Goal: Task Accomplishment & Management: Manage account settings

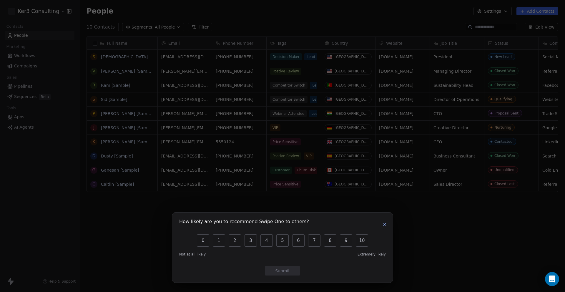
scroll to position [257, 486]
drag, startPoint x: 385, startPoint y: 224, endPoint x: 345, endPoint y: 201, distance: 46.0
click at [385, 224] on icon "button" at bounding box center [385, 224] width 2 height 2
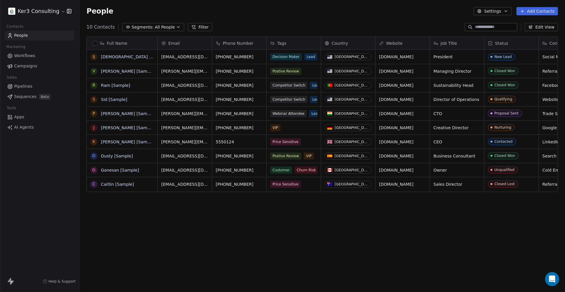
click at [18, 84] on span "Pipelines" at bounding box center [23, 86] width 18 height 6
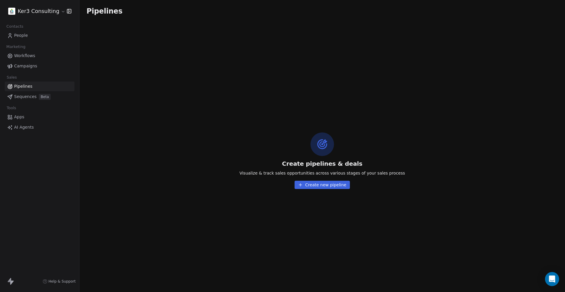
click at [311, 185] on button "Create new pipeline" at bounding box center [322, 185] width 55 height 8
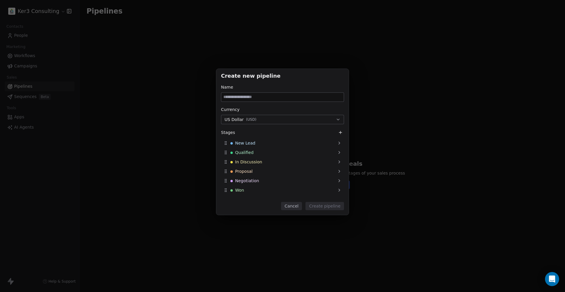
click at [295, 204] on button "Cancel" at bounding box center [291, 206] width 21 height 8
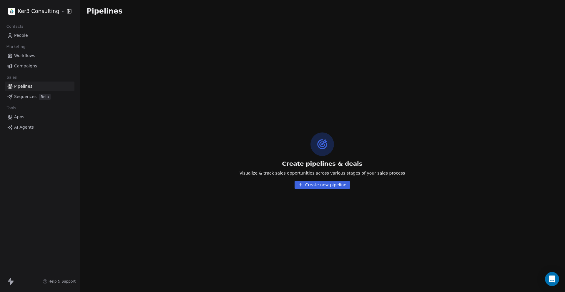
click at [48, 10] on html "Ker3 Consulting Contacts People Marketing Workflows Campaigns Sales Pipelines S…" at bounding box center [282, 195] width 565 height 390
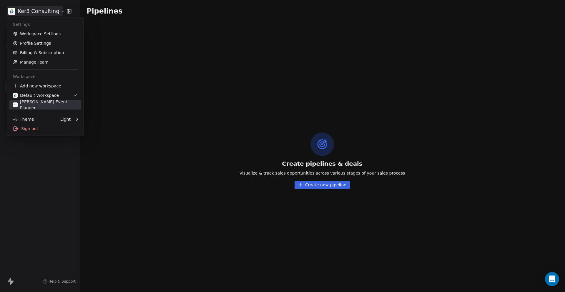
click at [41, 103] on div "[PERSON_NAME] Event Planner" at bounding box center [45, 105] width 65 height 12
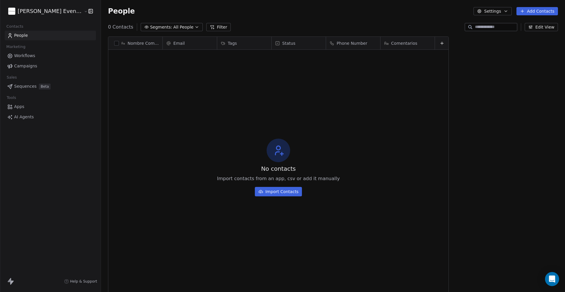
scroll to position [257, 469]
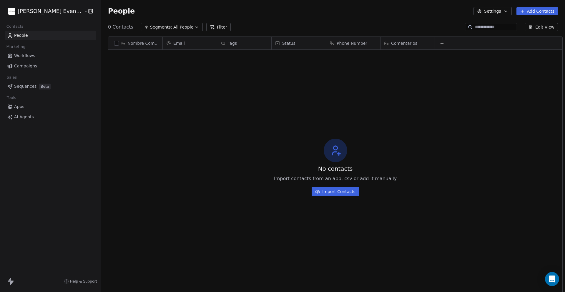
click at [63, 11] on html "[PERSON_NAME] Event Planner Contacts People Marketing Workflows Campaigns Sales…" at bounding box center [282, 195] width 565 height 390
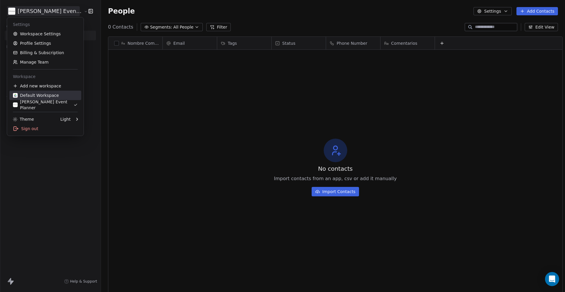
click at [52, 96] on div "Default Workspace" at bounding box center [36, 95] width 46 height 6
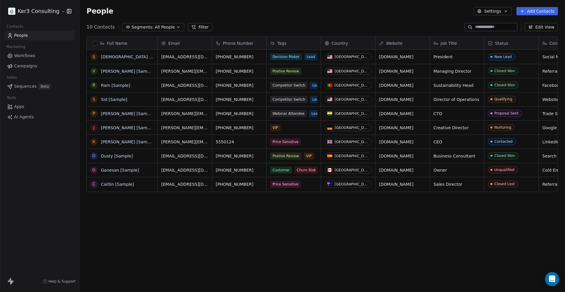
scroll to position [257, 486]
click at [41, 10] on html "Ker3 Consulting Contacts People Marketing Workflows Campaigns Sales Pipelines S…" at bounding box center [282, 195] width 565 height 390
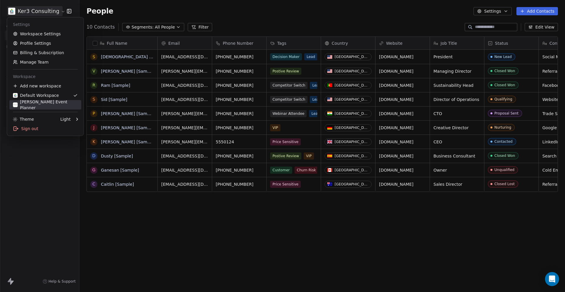
click at [40, 104] on div "[PERSON_NAME] Event Planner" at bounding box center [45, 105] width 65 height 12
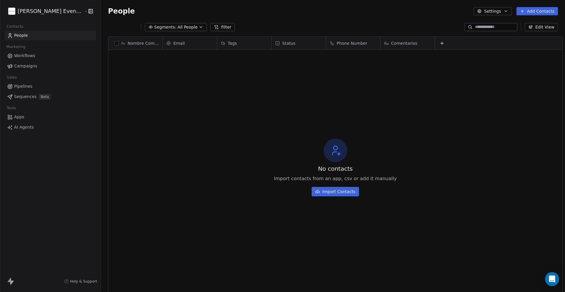
scroll to position [257, 469]
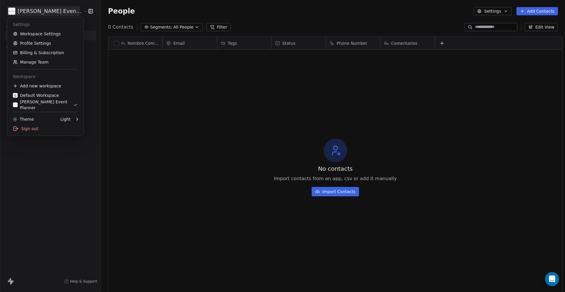
click at [56, 13] on html "[PERSON_NAME] Event Planner Contacts People Marketing Workflows Campaigns Sales…" at bounding box center [282, 195] width 565 height 390
click at [49, 94] on div "Default Workspace" at bounding box center [36, 95] width 46 height 6
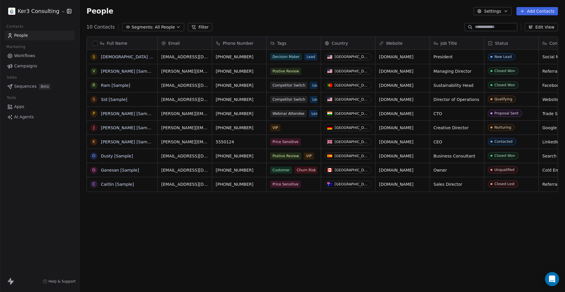
scroll to position [257, 486]
click at [48, 10] on html "Ker3 Consulting Contacts People Marketing Workflows Campaigns Sales Pipelines S…" at bounding box center [282, 195] width 565 height 390
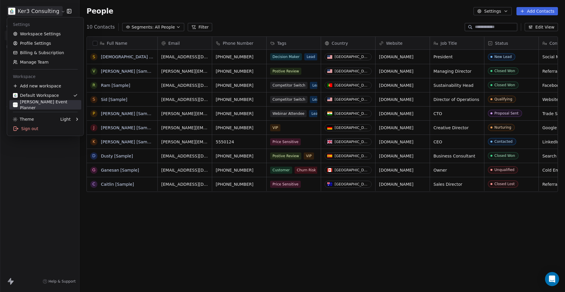
drag, startPoint x: 43, startPoint y: 105, endPoint x: 61, endPoint y: 105, distance: 18.0
click at [43, 105] on div "[PERSON_NAME] Event Planner" at bounding box center [45, 105] width 65 height 12
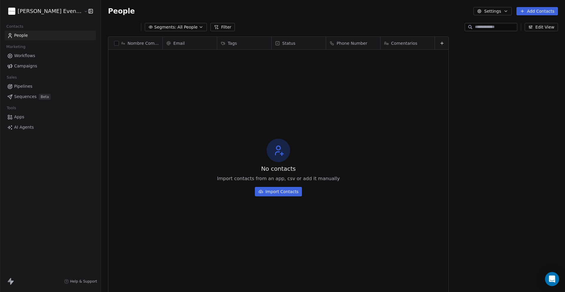
scroll to position [257, 469]
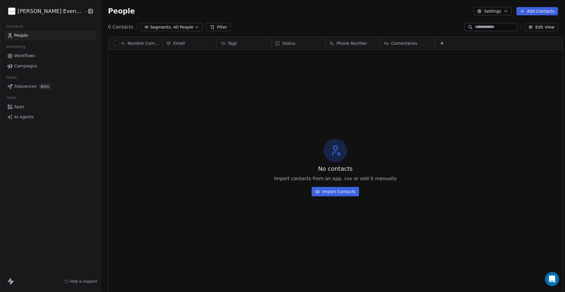
click at [69, 10] on html "[PERSON_NAME] Event Planner Contacts People Marketing Workflows Campaigns Sales…" at bounding box center [282, 195] width 565 height 390
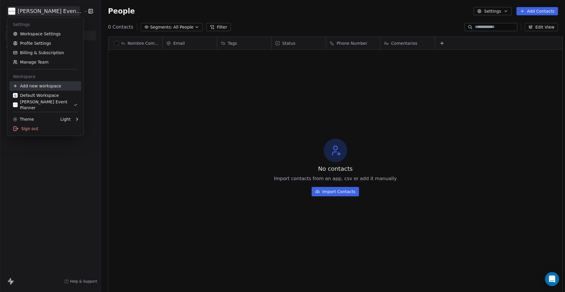
click at [36, 87] on div "Add new workspace" at bounding box center [45, 85] width 72 height 9
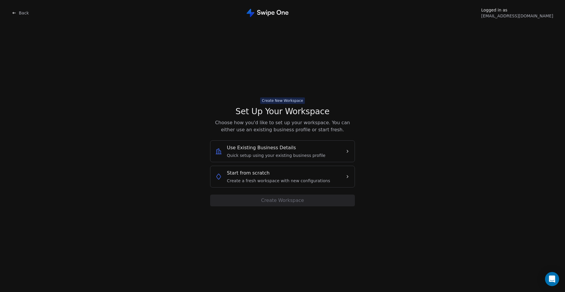
click at [21, 12] on span "Back" at bounding box center [24, 13] width 10 height 6
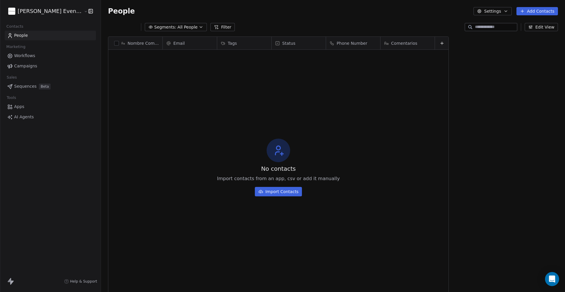
scroll to position [257, 469]
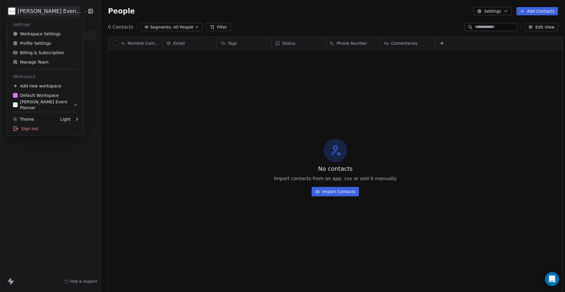
click at [57, 9] on html "[PERSON_NAME] Event Planner Contacts People Marketing Workflows Campaigns Sales…" at bounding box center [282, 195] width 565 height 390
drag, startPoint x: 36, startPoint y: 98, endPoint x: 41, endPoint y: 96, distance: 5.4
click at [36, 97] on div "Default Workspace" at bounding box center [36, 95] width 46 height 6
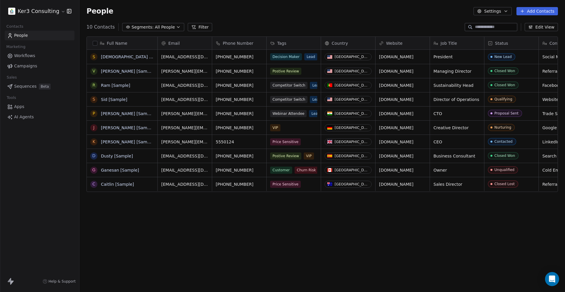
scroll to position [257, 486]
click at [24, 85] on span "Pipelines" at bounding box center [23, 86] width 18 height 6
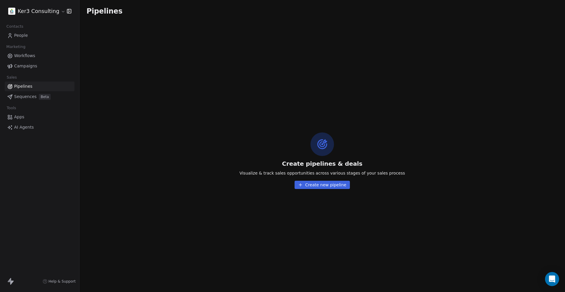
click at [316, 185] on button "Create new pipeline" at bounding box center [322, 185] width 55 height 8
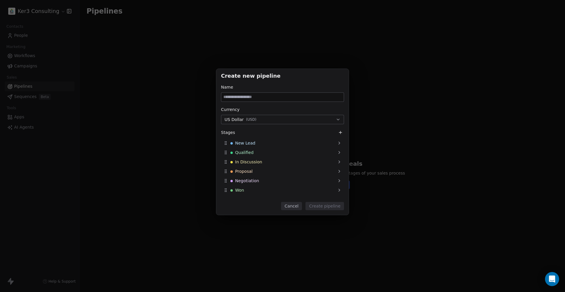
click at [277, 119] on button "US Dollar ( USD )" at bounding box center [282, 119] width 123 height 9
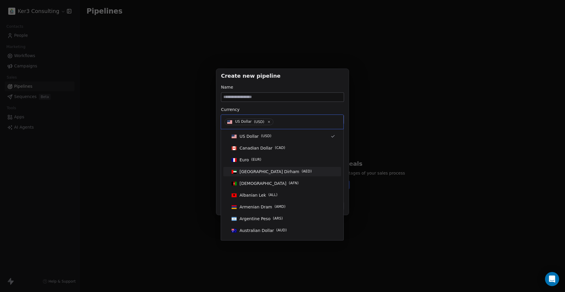
click at [404, 144] on div "Create new pipeline Name Currency US Dollar ( USD ) Stages New Lead Qualified I…" at bounding box center [282, 145] width 565 height 173
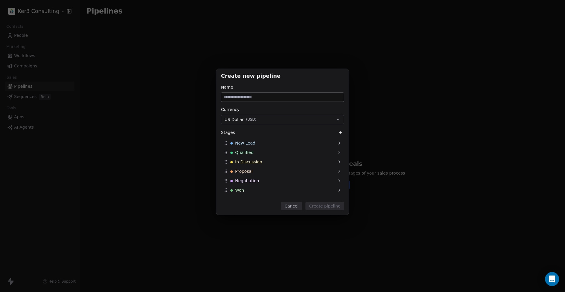
click at [290, 203] on button "Cancel" at bounding box center [291, 206] width 21 height 8
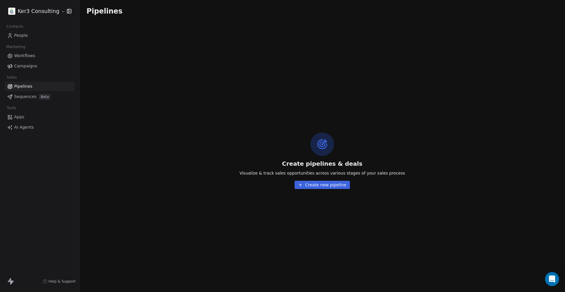
click at [51, 13] on html "Ker3 Consulting Contacts People Marketing Workflows Campaigns Sales Pipelines S…" at bounding box center [282, 195] width 565 height 390
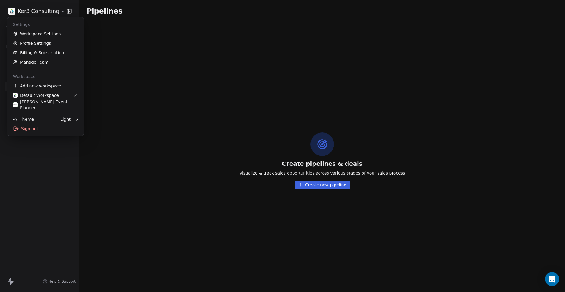
click at [191, 88] on html "Ker3 Consulting Contacts People Marketing Workflows Campaigns Sales Pipelines S…" at bounding box center [282, 195] width 565 height 390
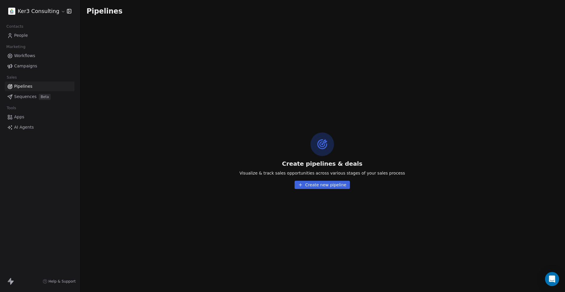
click at [17, 35] on span "People" at bounding box center [21, 35] width 14 height 6
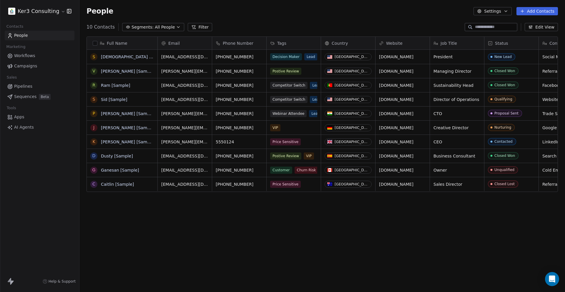
scroll to position [257, 486]
click at [494, 8] on button "Settings" at bounding box center [493, 11] width 38 height 8
drag, startPoint x: 382, startPoint y: 22, endPoint x: 130, endPoint y: 57, distance: 255.3
click at [382, 22] on html "Ker3 Consulting Contacts People Marketing Workflows Campaigns Sales Pipelines S…" at bounding box center [282, 195] width 565 height 390
click at [7, 283] on icon at bounding box center [10, 281] width 7 height 7
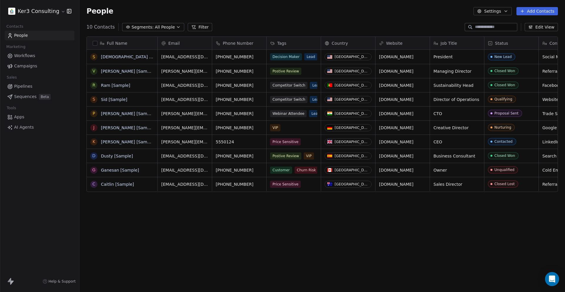
click at [12, 283] on icon at bounding box center [12, 283] width 4 height 4
click at [59, 11] on html "Ker3 Consulting Contacts People Marketing Workflows Campaigns Sales Pipelines S…" at bounding box center [282, 195] width 565 height 390
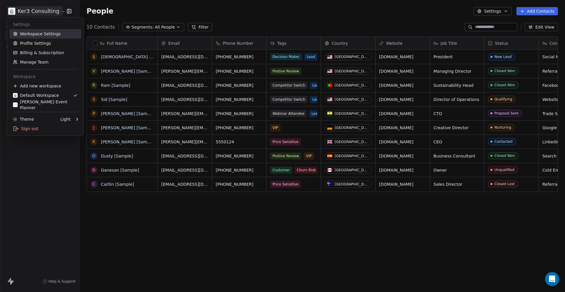
click at [39, 35] on link "Workspace Settings" at bounding box center [45, 33] width 72 height 9
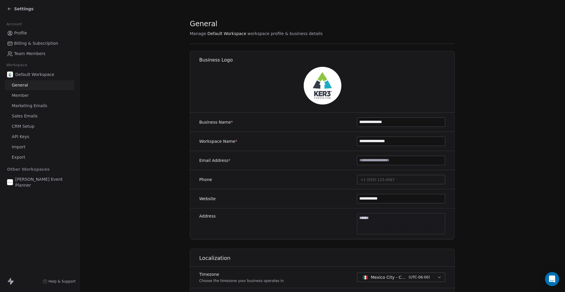
click at [40, 95] on link "Member" at bounding box center [40, 96] width 70 height 10
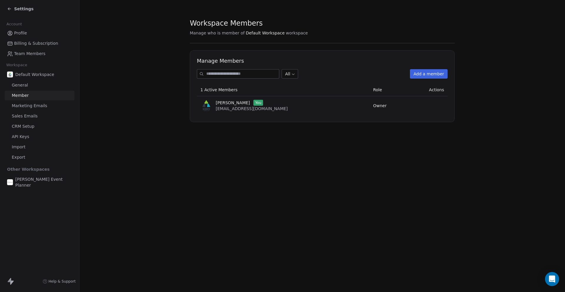
click at [421, 75] on button "Add a member" at bounding box center [429, 73] width 38 height 9
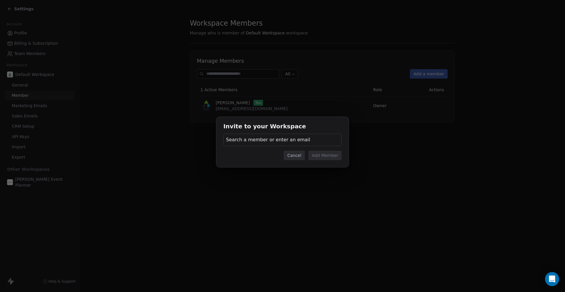
click at [291, 157] on button "Cancel" at bounding box center [294, 155] width 21 height 9
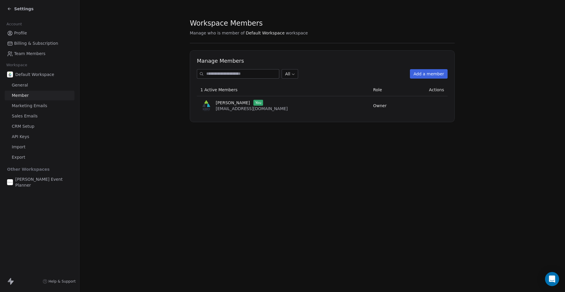
click at [9, 9] on icon at bounding box center [9, 8] width 5 height 5
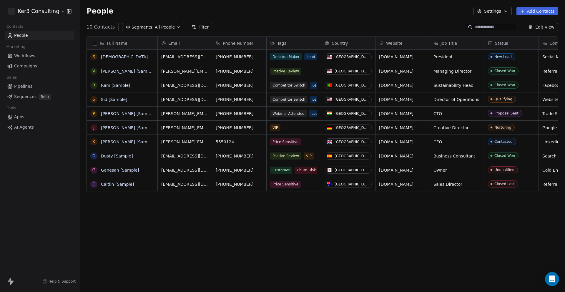
scroll to position [257, 486]
click at [26, 95] on span "Sequences" at bounding box center [25, 97] width 22 height 6
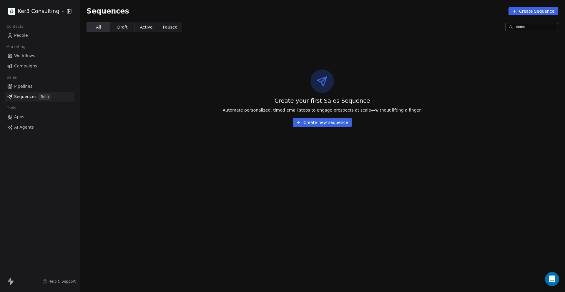
click at [23, 88] on span "Pipelines" at bounding box center [23, 86] width 18 height 6
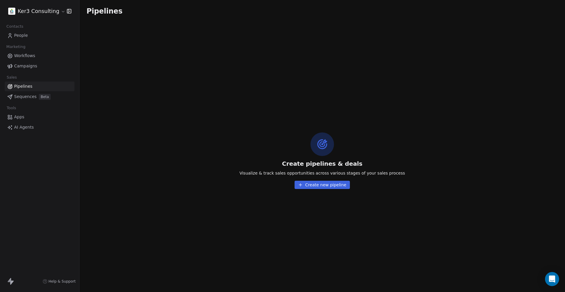
click at [46, 11] on html "Ker3 Consulting Contacts People Marketing Workflows Campaigns Sales Pipelines S…" at bounding box center [282, 195] width 565 height 390
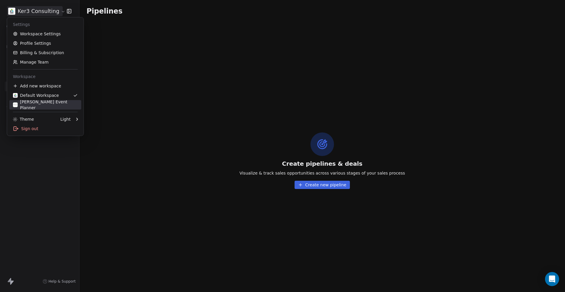
click at [39, 105] on div "[PERSON_NAME] Event Planner" at bounding box center [45, 105] width 65 height 12
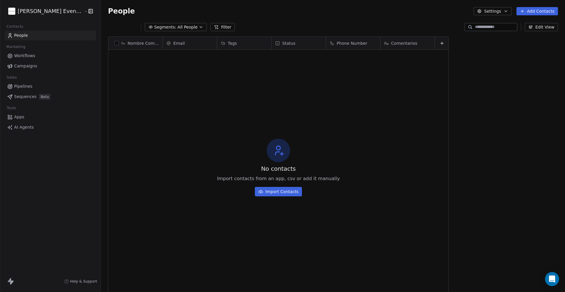
scroll to position [257, 469]
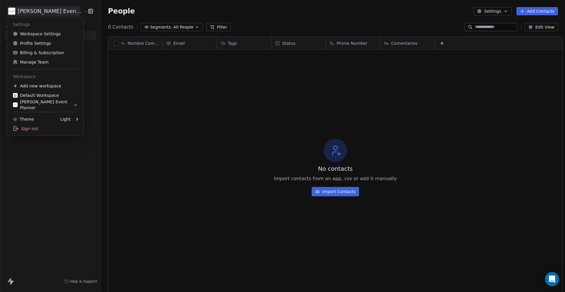
click at [45, 9] on html "[PERSON_NAME] Event Planner Contacts People Marketing Workflows Campaigns Sales…" at bounding box center [282, 195] width 565 height 390
click at [37, 86] on div "Add new workspace" at bounding box center [45, 85] width 72 height 9
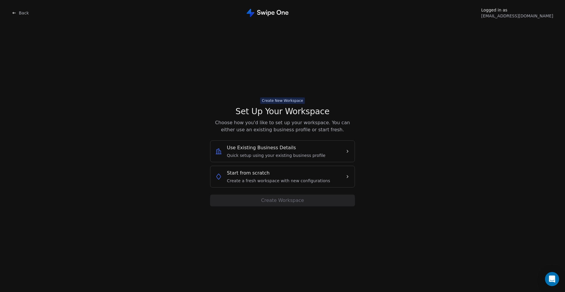
click at [291, 151] on span "Use Existing Business Details" at bounding box center [261, 147] width 69 height 7
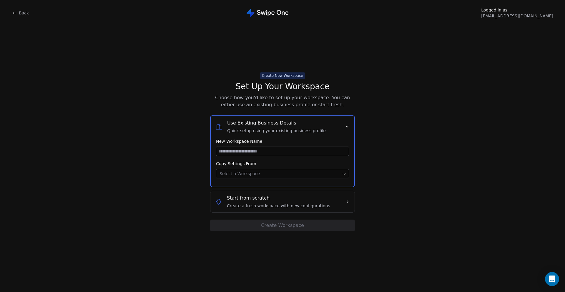
click at [256, 154] on input at bounding box center [282, 151] width 132 height 9
type input "******"
click at [259, 177] on body "Back Logged in as [EMAIL_ADDRESS][DOMAIN_NAME] Create New Workspace Set Up Your…" at bounding box center [282, 195] width 565 height 390
click at [253, 152] on html "Back Logged in as [EMAIL_ADDRESS][DOMAIN_NAME] Create New Workspace Set Up Your…" at bounding box center [282, 195] width 565 height 390
click at [236, 176] on body "Back Logged in as [EMAIL_ADDRESS][DOMAIN_NAME] Create New Workspace Set Up Your…" at bounding box center [282, 195] width 565 height 390
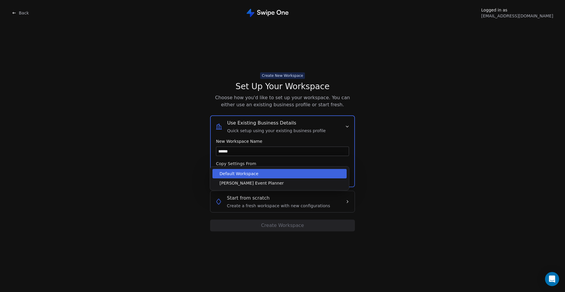
drag, startPoint x: 242, startPoint y: 175, endPoint x: 281, endPoint y: 166, distance: 40.0
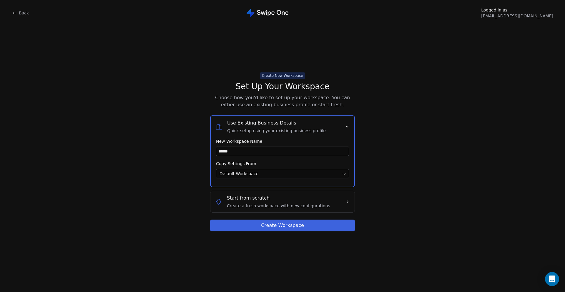
click at [263, 225] on button "Create Workspace" at bounding box center [282, 226] width 145 height 12
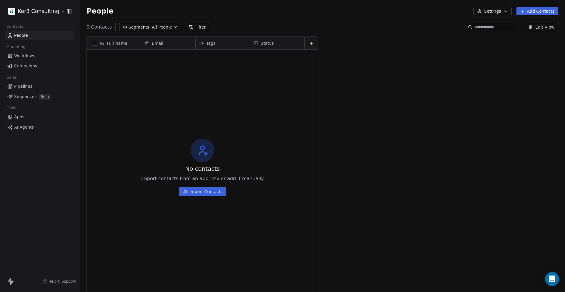
scroll to position [257, 486]
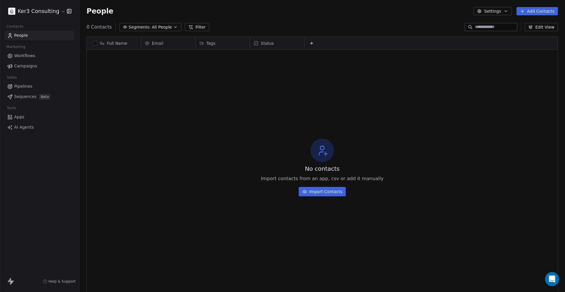
click at [40, 9] on html "Ker3 Consulting Contacts People Marketing Workflows Campaigns Sales Pipelines S…" at bounding box center [282, 195] width 565 height 390
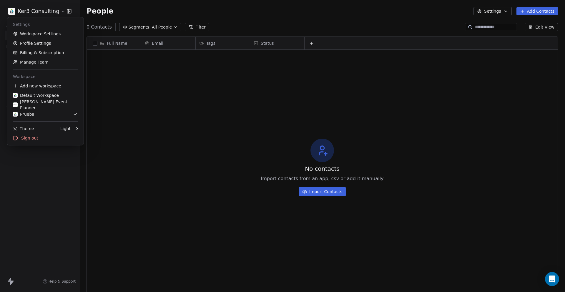
click at [188, 109] on html "Ker3 Consulting Contacts People Marketing Workflows Campaigns Sales Pipelines S…" at bounding box center [282, 195] width 565 height 390
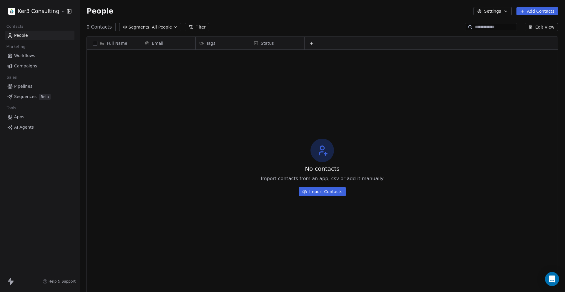
click at [27, 85] on span "Pipelines" at bounding box center [23, 86] width 18 height 6
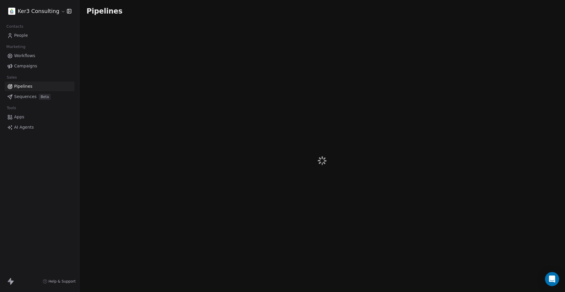
click at [52, 13] on html "Ker3 Consulting Contacts People Marketing Workflows Campaigns Sales Pipelines S…" at bounding box center [282, 195] width 565 height 390
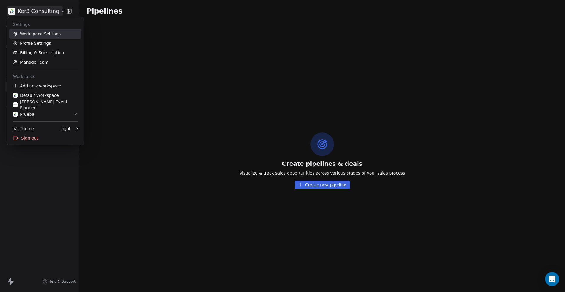
click at [39, 36] on link "Workspace Settings" at bounding box center [45, 33] width 72 height 9
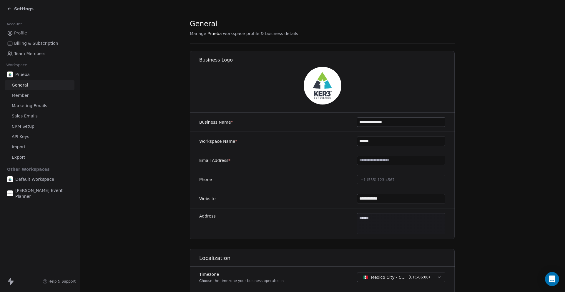
click at [318, 84] on img at bounding box center [323, 86] width 38 height 38
click at [9, 6] on icon at bounding box center [9, 8] width 5 height 5
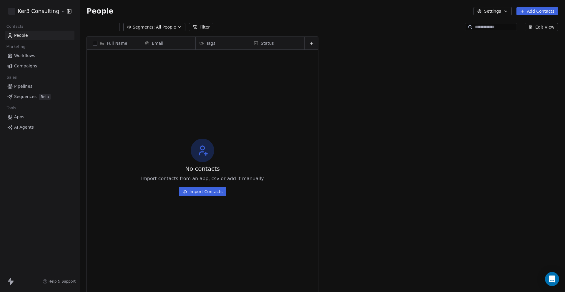
scroll to position [257, 486]
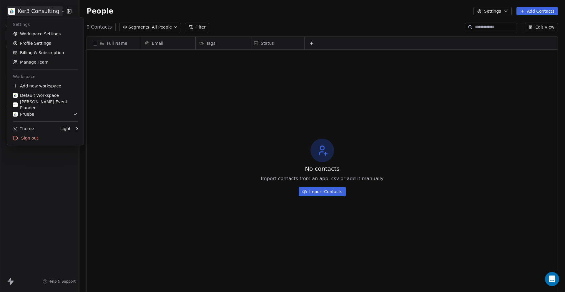
click at [53, 8] on html "Ker3 Consulting Contacts People Marketing Workflows Campaigns Sales Pipelines S…" at bounding box center [282, 195] width 565 height 390
drag, startPoint x: 39, startPoint y: 114, endPoint x: 62, endPoint y: 103, distance: 25.7
click at [39, 114] on div "Prueba" at bounding box center [45, 114] width 65 height 6
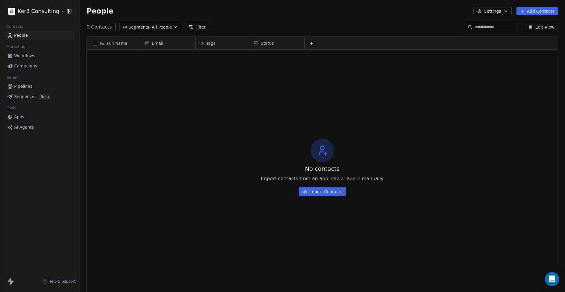
click at [42, 10] on html "Ker3 Consulting Contacts People Marketing Workflows Campaigns Sales Pipelines S…" at bounding box center [282, 195] width 565 height 390
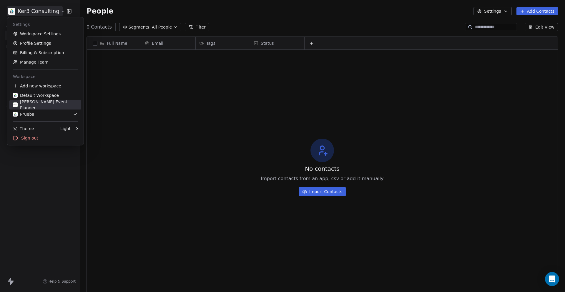
click at [35, 102] on div "[PERSON_NAME] Event Planner" at bounding box center [45, 105] width 65 height 12
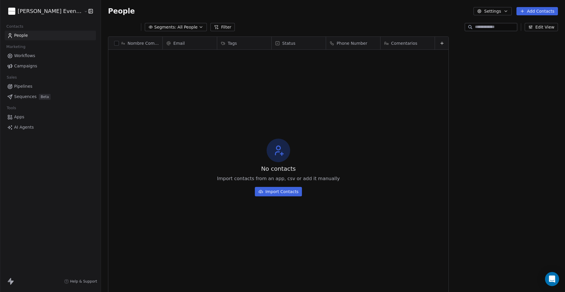
scroll to position [257, 469]
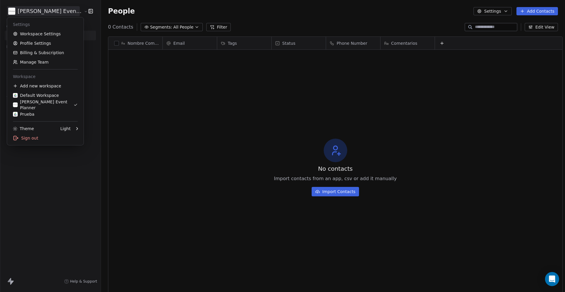
click at [61, 11] on html "[PERSON_NAME] Event Planner Contacts People Marketing Workflows Campaigns Sales…" at bounding box center [282, 195] width 565 height 390
click at [51, 33] on link "Workspace Settings" at bounding box center [45, 33] width 72 height 9
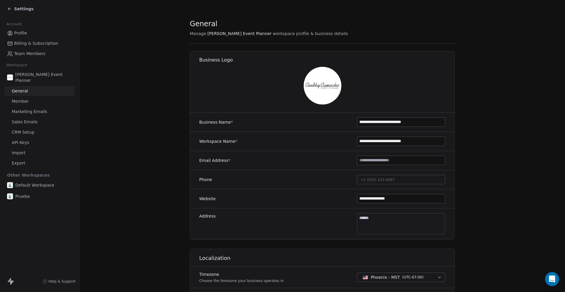
click at [397, 124] on input "**********" at bounding box center [401, 122] width 88 height 9
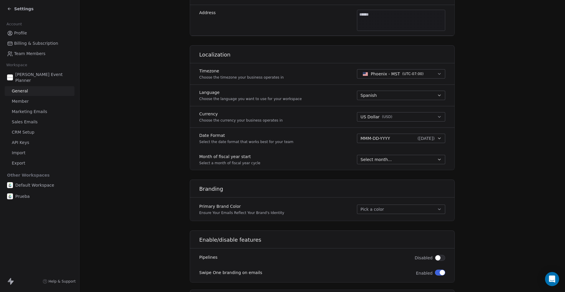
scroll to position [259, 0]
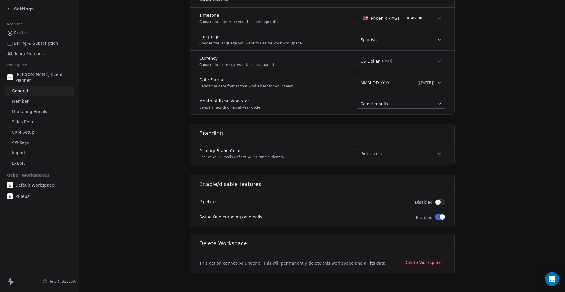
click at [424, 265] on button "Delete Workspace" at bounding box center [423, 262] width 44 height 9
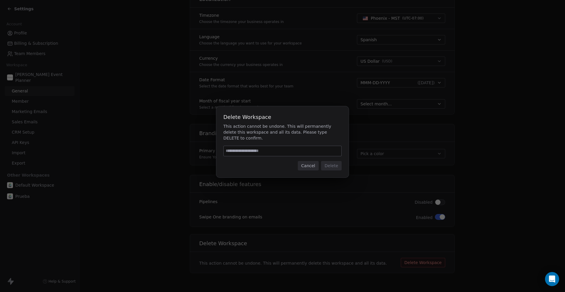
click at [276, 152] on input at bounding box center [283, 151] width 118 height 10
type input "******"
click at [331, 163] on button "Delete" at bounding box center [331, 165] width 21 height 9
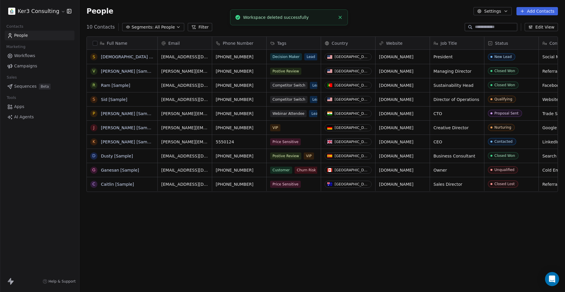
scroll to position [257, 486]
click at [49, 13] on html "Ker3 Consulting Contacts People Marketing Workflows Campaigns Sales Pipelines S…" at bounding box center [282, 195] width 565 height 390
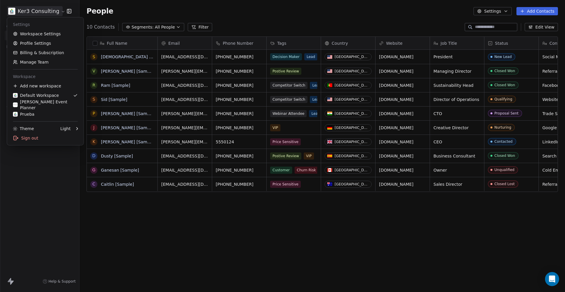
drag, startPoint x: 150, startPoint y: 219, endPoint x: 79, endPoint y: 57, distance: 177.0
click at [150, 214] on html "Ker3 Consulting Contacts People Marketing Workflows Campaigns Sales Pipelines S…" at bounding box center [282, 195] width 565 height 390
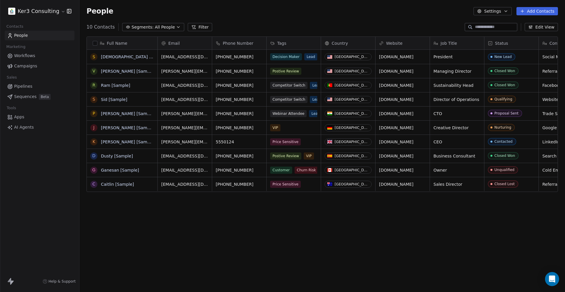
scroll to position [257, 486]
click at [50, 9] on html "Ker3 Consulting Contacts People Marketing Workflows Campaigns Sales Pipelines S…" at bounding box center [282, 195] width 565 height 390
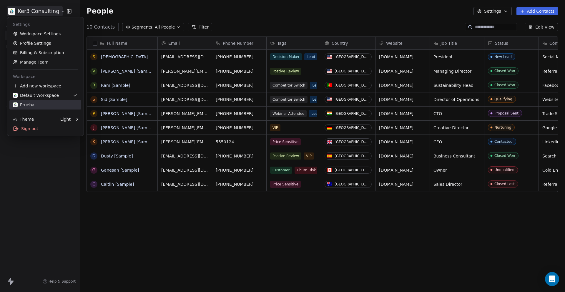
click at [40, 103] on div "Prueba" at bounding box center [45, 105] width 65 height 6
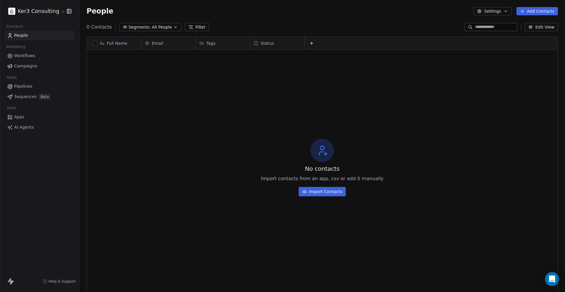
scroll to position [257, 486]
click at [50, 12] on html "Ker3 Consulting Contacts People Marketing Workflows Campaigns Sales Pipelines S…" at bounding box center [282, 195] width 565 height 390
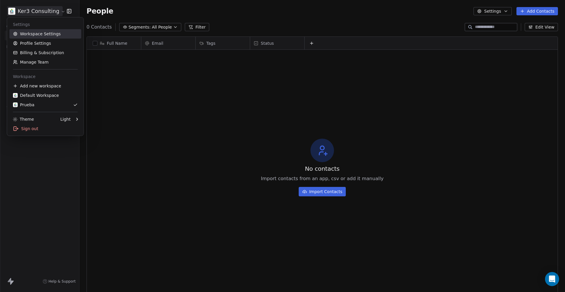
click at [50, 33] on link "Workspace Settings" at bounding box center [45, 33] width 72 height 9
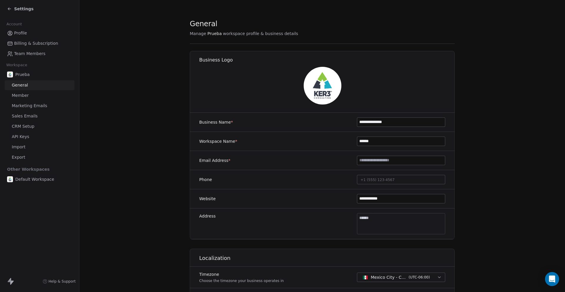
click at [389, 120] on input "**********" at bounding box center [401, 122] width 88 height 9
paste input "**********"
type input "**********"
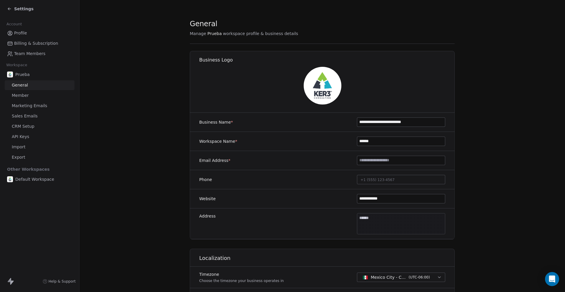
click at [374, 139] on input "******" at bounding box center [401, 141] width 88 height 9
drag, startPoint x: 374, startPoint y: 139, endPoint x: 393, endPoint y: 133, distance: 20.1
click at [374, 139] on input "******" at bounding box center [401, 141] width 88 height 9
paste input "**********"
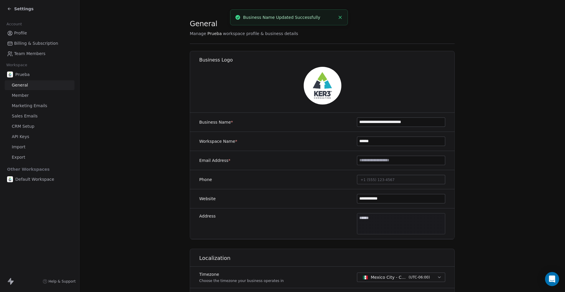
drag, startPoint x: 391, startPoint y: 142, endPoint x: 282, endPoint y: 139, distance: 109.2
click at [283, 139] on div "Workspace Name * ******" at bounding box center [322, 141] width 265 height 19
paste input "**********"
type input "**********"
click at [328, 84] on img at bounding box center [323, 86] width 38 height 38
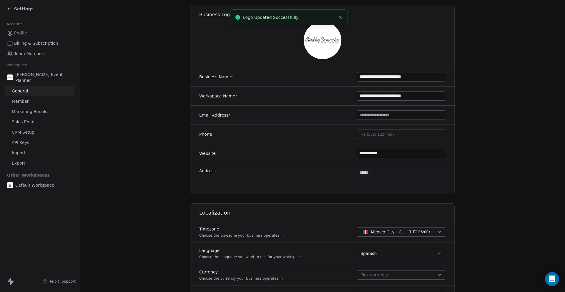
scroll to position [46, 0]
drag, startPoint x: 370, startPoint y: 153, endPoint x: 414, endPoint y: 152, distance: 43.6
click at [414, 152] on input "**********" at bounding box center [401, 153] width 88 height 9
type input "**********"
click at [392, 132] on span "+1 (555) 123-4567" at bounding box center [378, 134] width 34 height 6
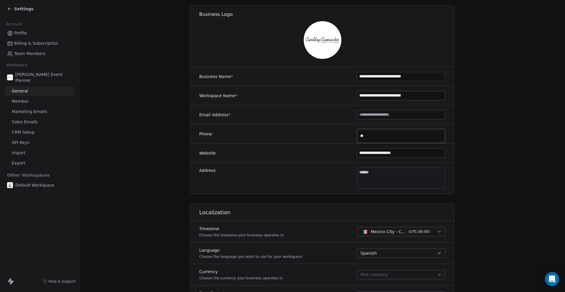
type input "*"
type input "**********"
click at [436, 232] on html "**********" at bounding box center [282, 195] width 565 height 390
click at [436, 232] on button "Mexico City - CST ( UTC-06:00 )" at bounding box center [401, 231] width 88 height 9
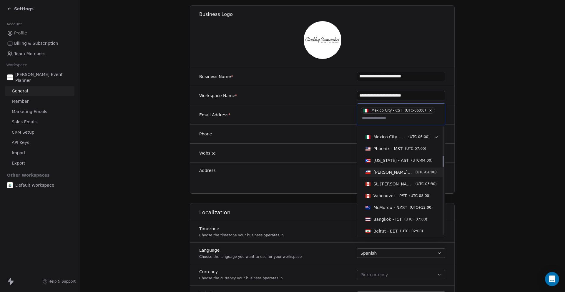
scroll to position [278, 0]
click at [406, 148] on span "( UTC-07:00 )" at bounding box center [415, 148] width 21 height 5
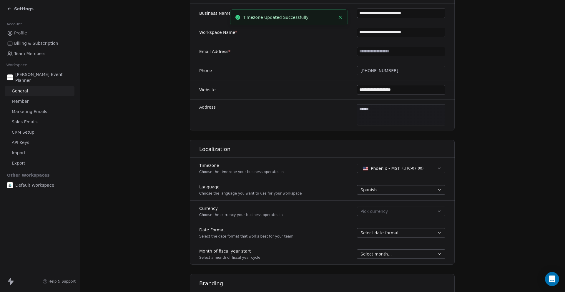
scroll to position [111, 0]
click at [414, 210] on button "Pick currency" at bounding box center [401, 209] width 88 height 9
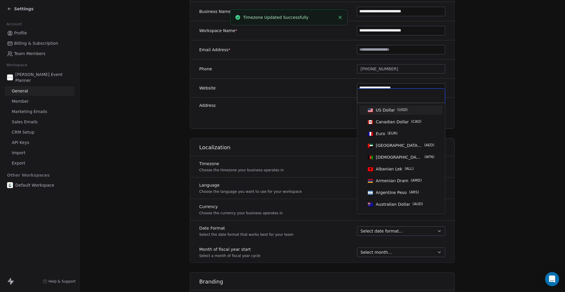
click at [392, 112] on span "US Dollar" at bounding box center [385, 110] width 19 height 6
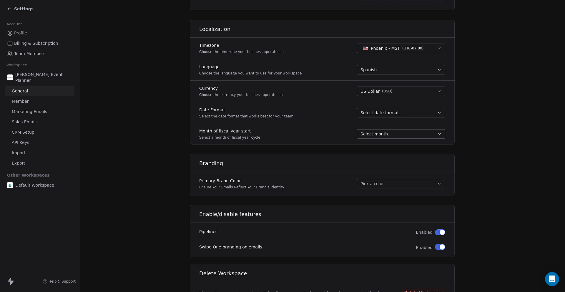
scroll to position [229, 0]
click at [404, 111] on div "Select date format..." at bounding box center [398, 113] width 74 height 6
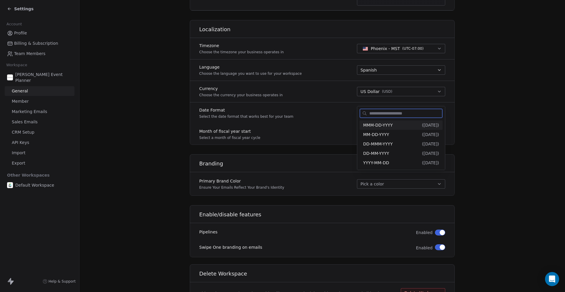
click at [388, 124] on span "MMM-DD-YYYY" at bounding box center [377, 125] width 29 height 5
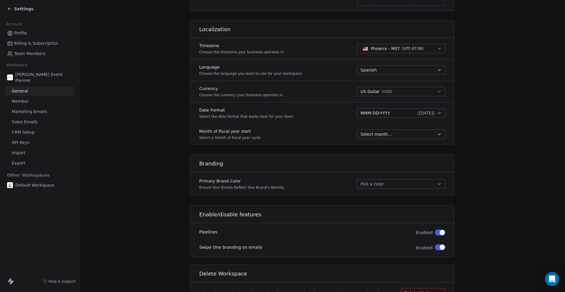
click at [388, 134] on span "Select month..." at bounding box center [376, 134] width 31 height 6
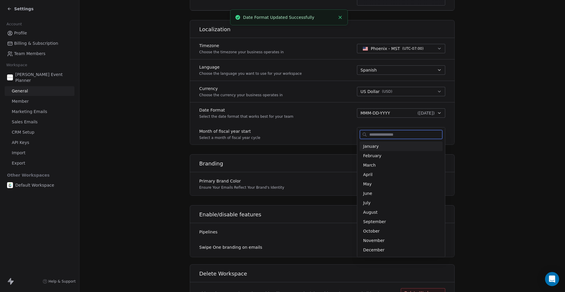
click at [393, 145] on span "January" at bounding box center [401, 146] width 76 height 6
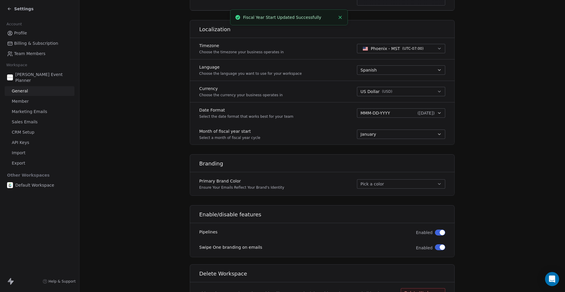
scroll to position [259, 0]
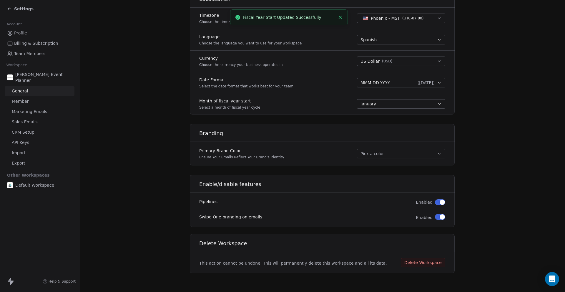
click at [406, 153] on button "Pick a color" at bounding box center [401, 153] width 88 height 9
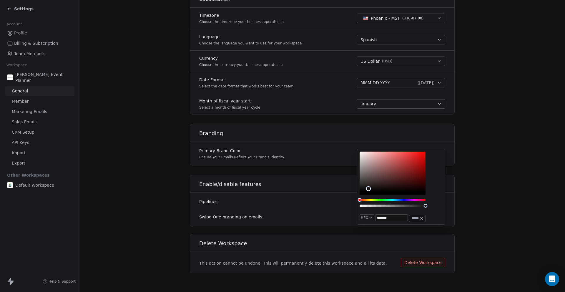
drag, startPoint x: 361, startPoint y: 192, endPoint x: 369, endPoint y: 189, distance: 8.5
click at [369, 189] on div "Color" at bounding box center [368, 188] width 5 height 5
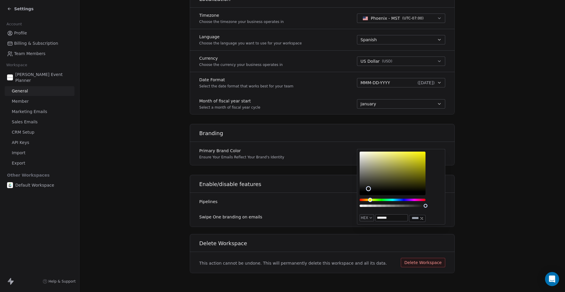
drag, startPoint x: 361, startPoint y: 200, endPoint x: 370, endPoint y: 199, distance: 9.2
click at [370, 199] on div "Hue" at bounding box center [370, 200] width 4 height 4
type input "*******"
drag, startPoint x: 370, startPoint y: 186, endPoint x: 372, endPoint y: 174, distance: 12.5
click at [372, 174] on div "Color" at bounding box center [393, 172] width 66 height 40
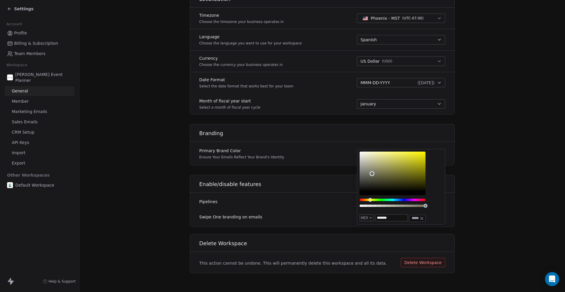
click at [462, 195] on section "**********" at bounding box center [322, 16] width 486 height 551
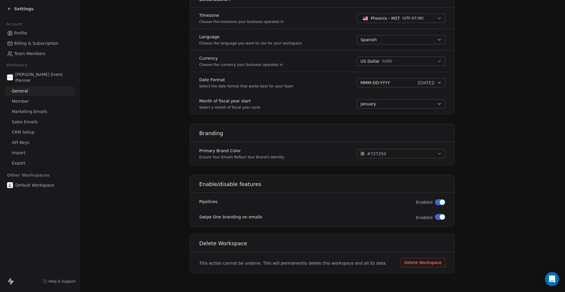
click at [444, 219] on span "button" at bounding box center [442, 216] width 5 height 5
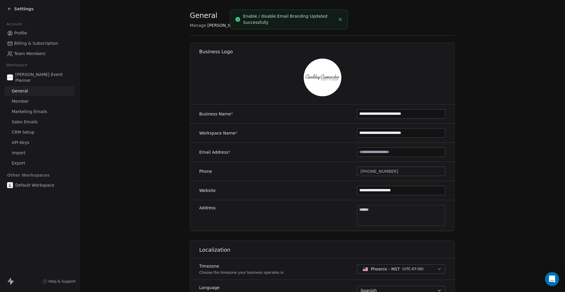
scroll to position [0, 0]
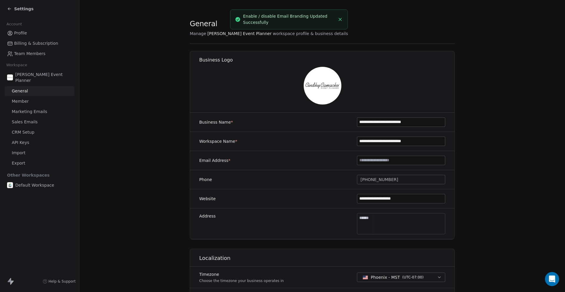
click at [21, 102] on span "Member" at bounding box center [20, 101] width 17 height 6
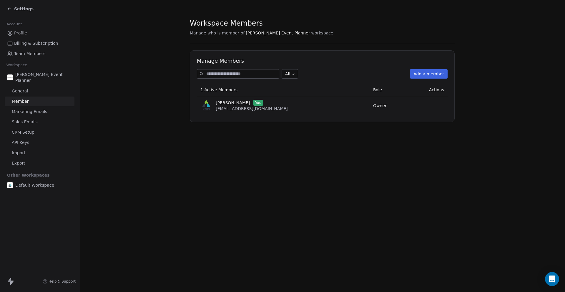
click at [32, 111] on span "Marketing Emails" at bounding box center [29, 112] width 35 height 6
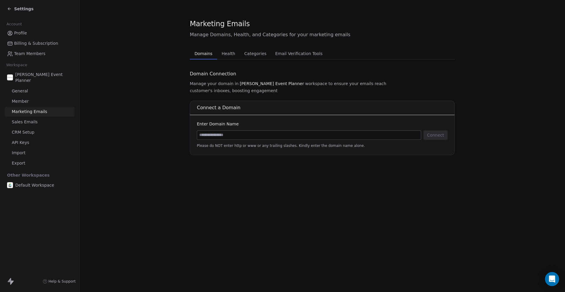
click at [228, 51] on span "Health" at bounding box center [228, 53] width 18 height 8
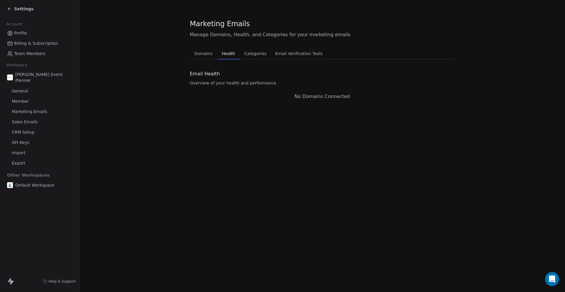
click at [199, 54] on span "Domains" at bounding box center [203, 53] width 23 height 8
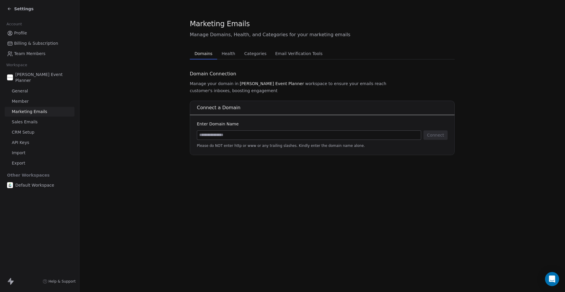
click at [252, 55] on span "Categories" at bounding box center [255, 53] width 27 height 8
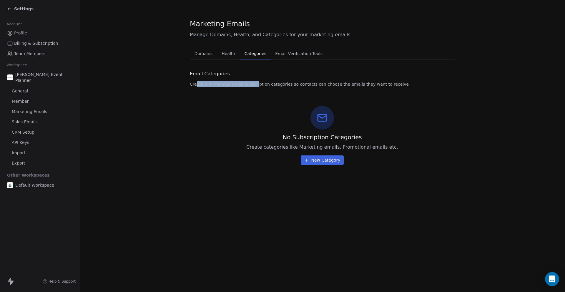
drag, startPoint x: 195, startPoint y: 83, endPoint x: 255, endPoint y: 84, distance: 59.2
click at [254, 84] on span "Create and manage email subscription categories so contacts can choose the emai…" at bounding box center [299, 84] width 219 height 6
drag, startPoint x: 262, startPoint y: 84, endPoint x: 291, endPoint y: 51, distance: 44.0
click at [266, 81] on span "Create and manage email subscription categories so contacts can choose the emai…" at bounding box center [299, 84] width 219 height 6
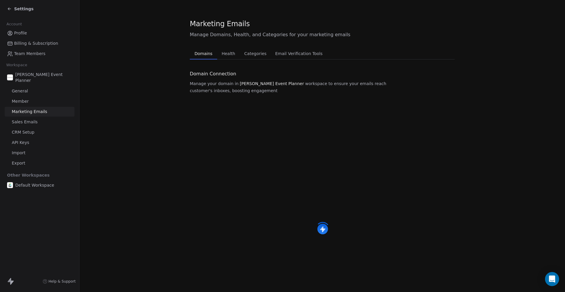
click at [201, 51] on span "Domains" at bounding box center [203, 53] width 23 height 8
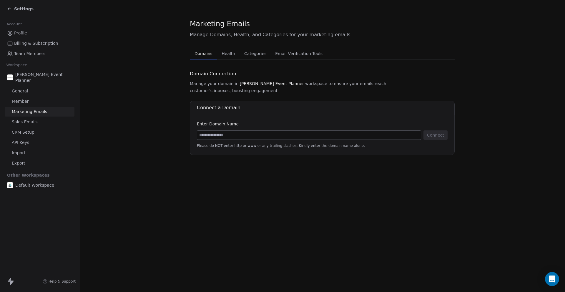
click at [220, 131] on input at bounding box center [309, 135] width 224 height 9
type input "**********"
click at [431, 130] on button "Connect" at bounding box center [436, 134] width 24 height 9
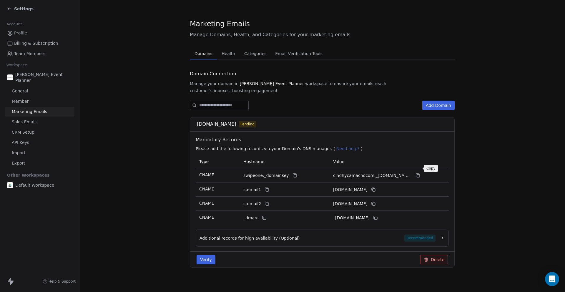
click at [419, 173] on icon at bounding box center [418, 175] width 5 height 5
click at [33, 122] on span "Sales Emails" at bounding box center [25, 122] width 26 height 6
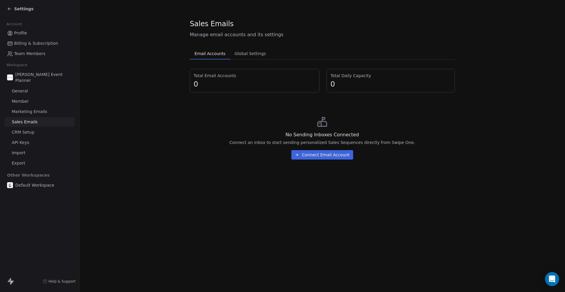
click at [25, 131] on span "CRM Setup" at bounding box center [23, 132] width 23 height 6
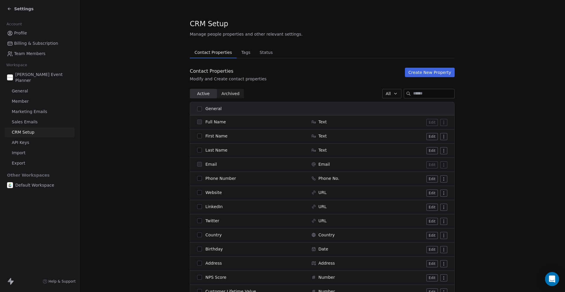
click at [26, 42] on span "Billing & Subscription" at bounding box center [36, 43] width 44 height 6
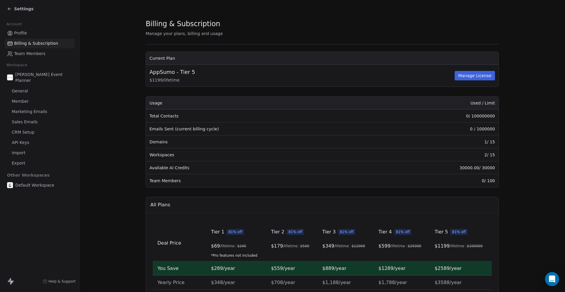
click at [8, 8] on icon at bounding box center [9, 8] width 5 height 5
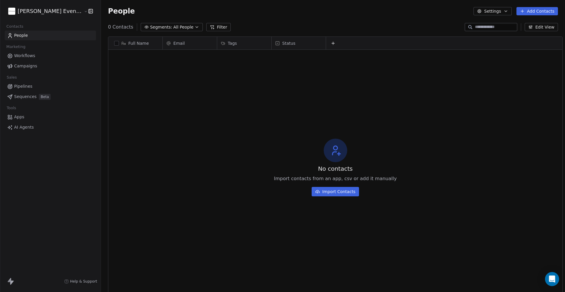
scroll to position [257, 469]
click at [34, 85] on link "Pipelines" at bounding box center [50, 87] width 91 height 10
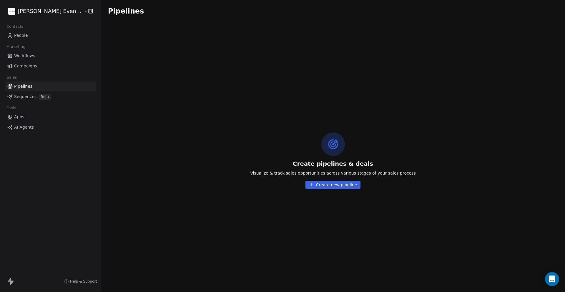
click at [335, 186] on button "Create new pipeline" at bounding box center [333, 185] width 55 height 8
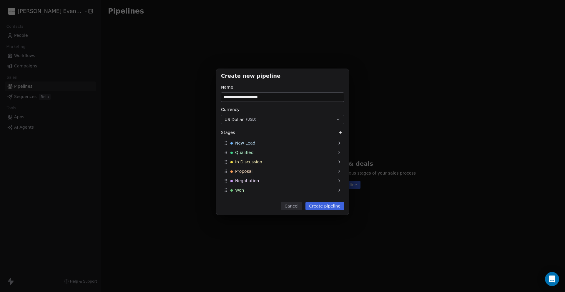
type input "**********"
click at [283, 119] on button "US Dollar ( USD )" at bounding box center [282, 119] width 123 height 9
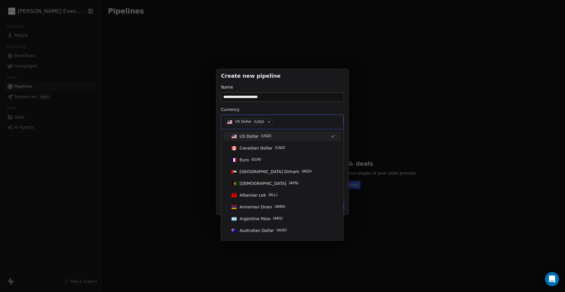
click at [275, 108] on div "**********" at bounding box center [282, 145] width 565 height 173
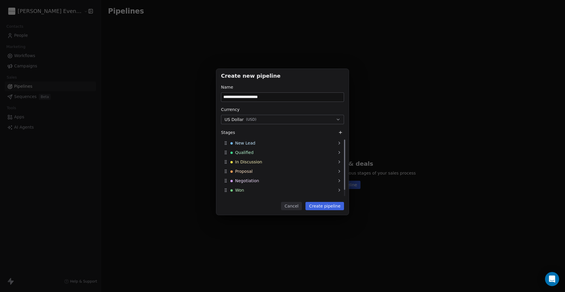
click at [333, 142] on div "New Lead" at bounding box center [282, 142] width 123 height 9
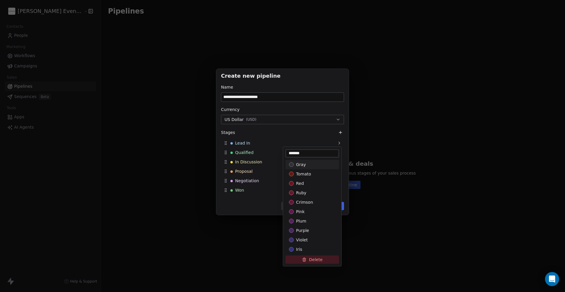
type input "*******"
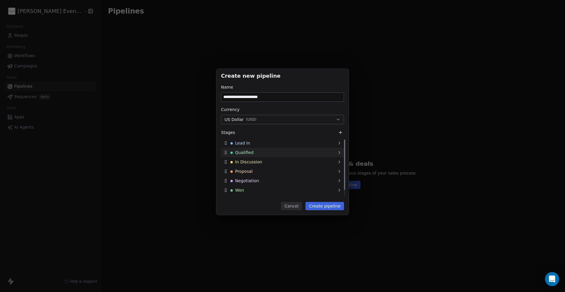
click at [259, 148] on div "Qualified" at bounding box center [282, 152] width 123 height 9
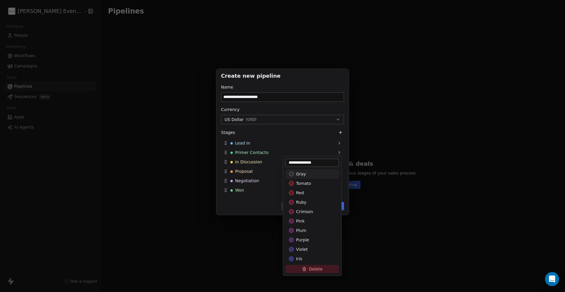
type input "**********"
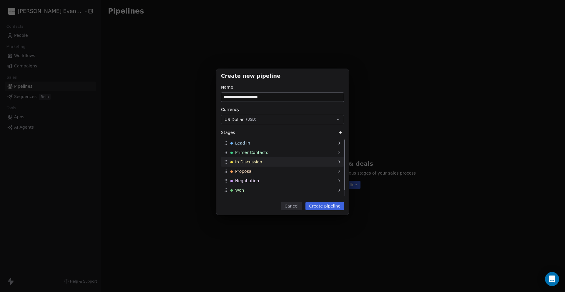
click at [293, 160] on div "In Discussion" at bounding box center [282, 161] width 123 height 9
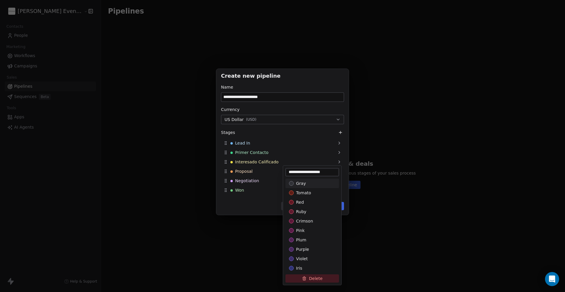
type input "**********"
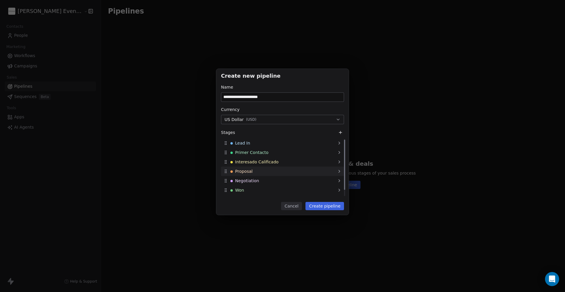
click at [248, 170] on span "Proposal" at bounding box center [243, 171] width 17 height 6
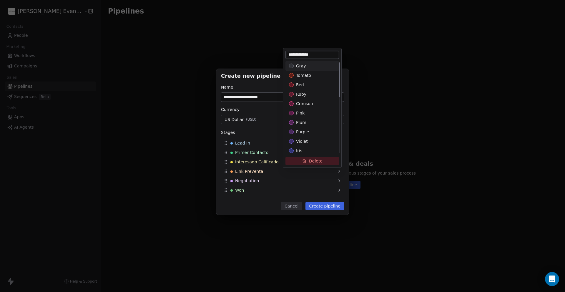
type input "**********"
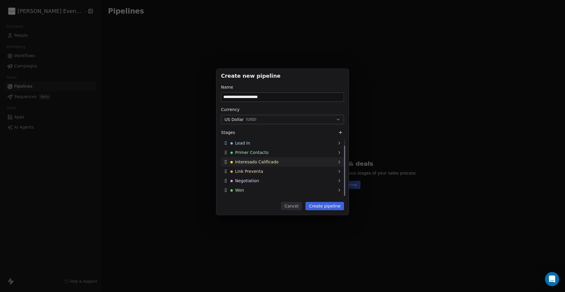
scroll to position [7, 0]
click at [247, 182] on div "Won" at bounding box center [282, 182] width 123 height 9
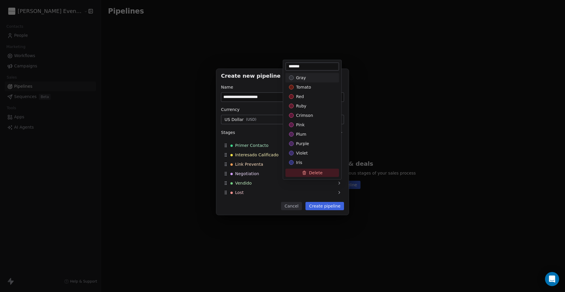
type input "*******"
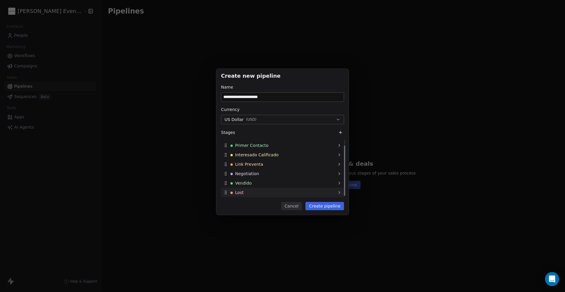
click at [257, 195] on div "Lost" at bounding box center [282, 192] width 123 height 9
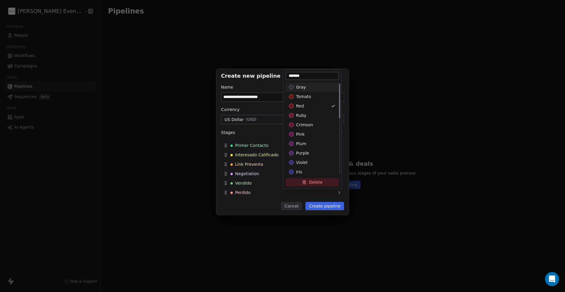
type input "*******"
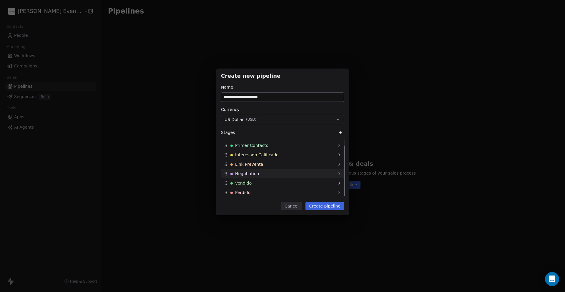
scroll to position [0, 0]
click at [267, 159] on span "Interesado Calificado" at bounding box center [257, 162] width 44 height 6
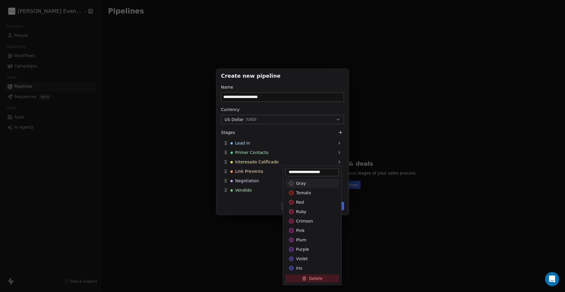
click at [262, 155] on div "**********" at bounding box center [282, 145] width 565 height 173
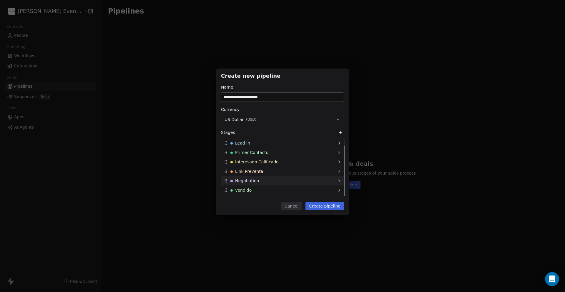
scroll to position [7, 0]
click at [255, 172] on span "Negotiation" at bounding box center [247, 174] width 24 height 6
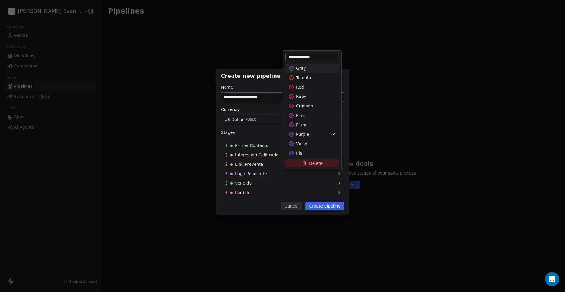
type input "**********"
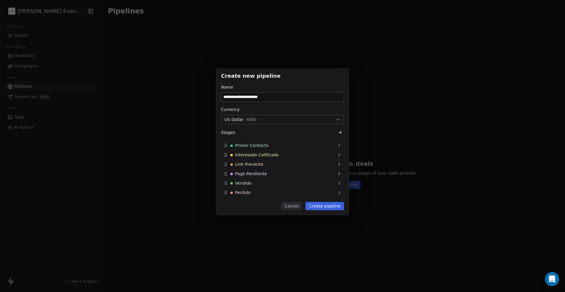
click at [339, 132] on icon at bounding box center [340, 132] width 5 height 5
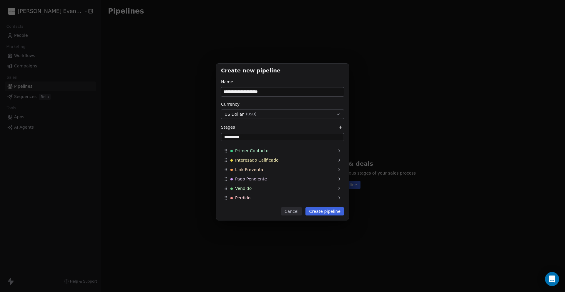
type input "**********"
click at [265, 125] on div "Stages" at bounding box center [282, 127] width 123 height 7
click at [267, 135] on input "**********" at bounding box center [282, 137] width 121 height 6
drag, startPoint x: 253, startPoint y: 198, endPoint x: 252, endPoint y: 186, distance: 11.3
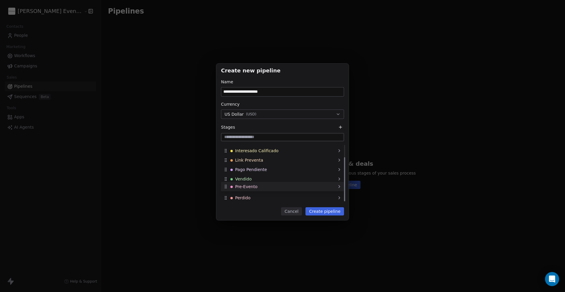
click at [252, 186] on span "Pre-Evento" at bounding box center [246, 187] width 22 height 6
click at [252, 188] on span "Pre-Evento" at bounding box center [246, 188] width 22 height 6
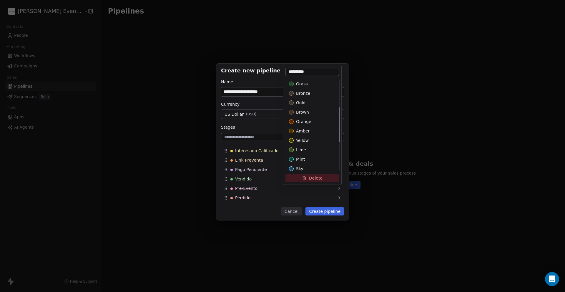
scroll to position [152, 0]
click at [301, 150] on span "lime" at bounding box center [301, 148] width 10 height 6
click at [308, 127] on div "grass" at bounding box center [312, 127] width 47 height 6
click at [307, 108] on div "jade" at bounding box center [312, 108] width 47 height 6
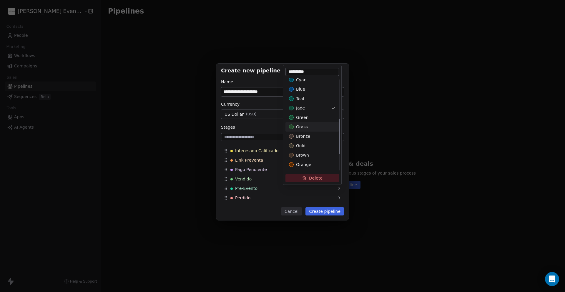
click at [309, 126] on div "grass" at bounding box center [312, 127] width 47 height 6
click at [269, 76] on div "**********" at bounding box center [282, 145] width 565 height 183
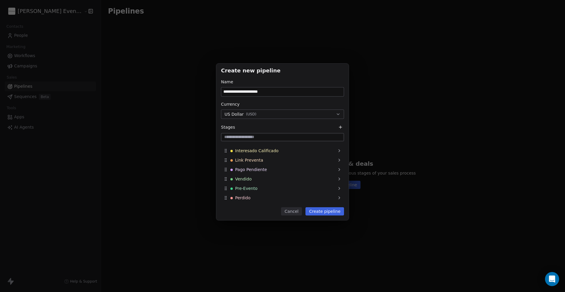
click at [298, 136] on input at bounding box center [282, 137] width 121 height 6
type input "**********"
drag, startPoint x: 253, startPoint y: 199, endPoint x: 251, endPoint y: 188, distance: 10.8
click at [251, 188] on span "Post-Evento" at bounding box center [247, 187] width 24 height 6
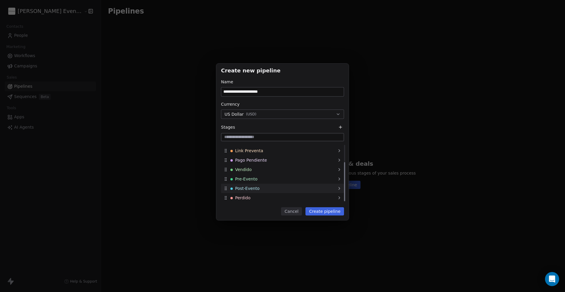
click at [248, 188] on span "Post-Evento" at bounding box center [247, 188] width 24 height 6
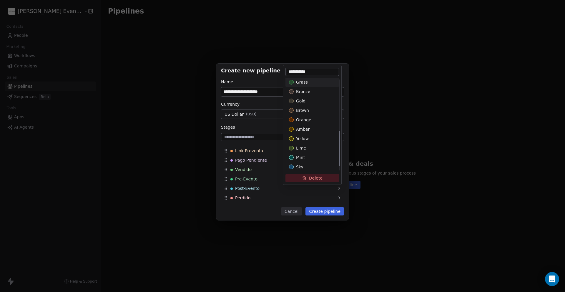
scroll to position [133, 0]
click at [305, 97] on span "grass" at bounding box center [302, 100] width 12 height 6
click at [251, 79] on div "**********" at bounding box center [282, 145] width 565 height 183
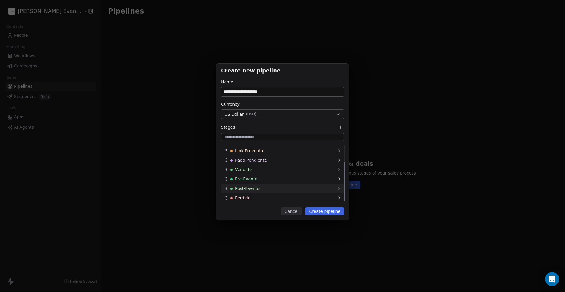
click at [260, 187] on div "Post-Evento" at bounding box center [282, 188] width 123 height 9
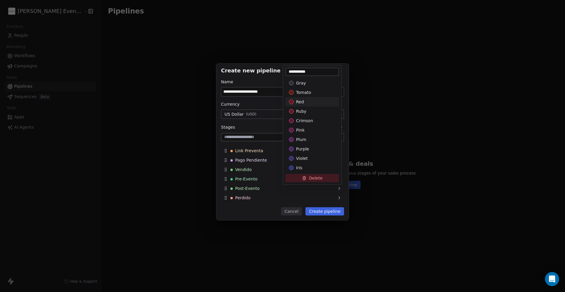
click at [264, 81] on div "**********" at bounding box center [282, 145] width 565 height 183
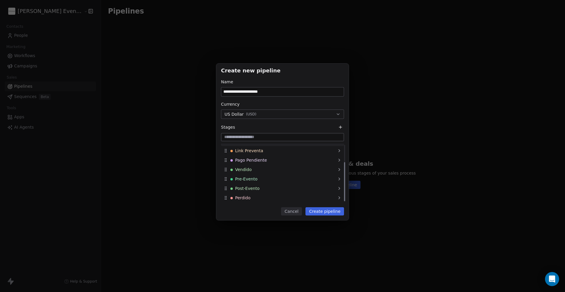
scroll to position [0, 0]
click at [285, 91] on input "**********" at bounding box center [282, 91] width 122 height 9
type input "**********"
click at [267, 137] on input at bounding box center [282, 137] width 121 height 6
type input "**********"
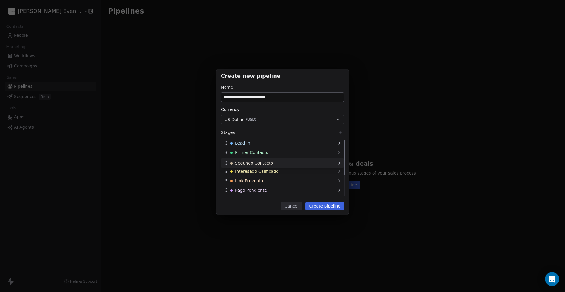
drag, startPoint x: 244, startPoint y: 192, endPoint x: 246, endPoint y: 162, distance: 29.5
click at [246, 162] on span "Segundo Contacto" at bounding box center [254, 163] width 38 height 6
click at [261, 161] on span "Segundo Contacto" at bounding box center [254, 162] width 38 height 6
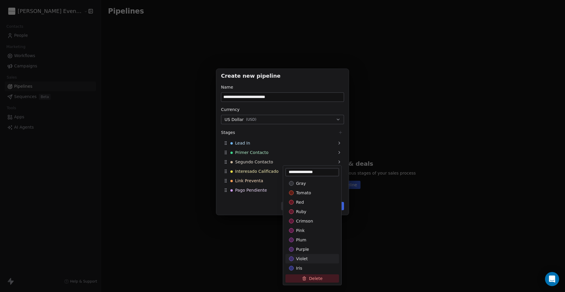
drag, startPoint x: 308, startPoint y: 280, endPoint x: 378, endPoint y: 248, distance: 76.0
click at [309, 280] on button "Delete" at bounding box center [313, 278] width 54 height 8
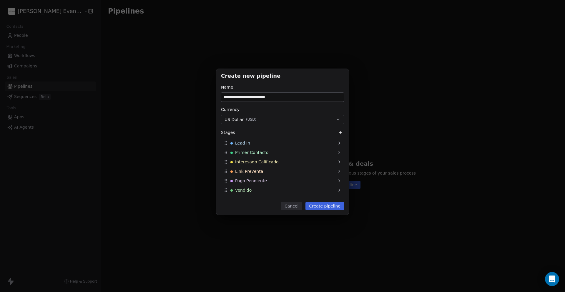
click at [319, 206] on button "Create pipeline" at bounding box center [325, 206] width 39 height 8
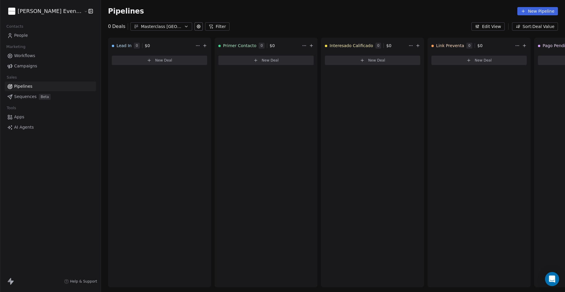
click at [32, 56] on span "Workflows" at bounding box center [24, 56] width 21 height 6
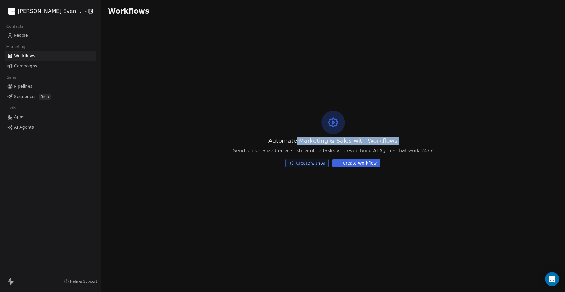
drag, startPoint x: 322, startPoint y: 142, endPoint x: 406, endPoint y: 145, distance: 84.2
click at [406, 145] on div "Automate Marketing & Sales with Workflows Send personalized emails, streamline …" at bounding box center [333, 138] width 464 height 233
click at [37, 66] on link "Campaigns" at bounding box center [50, 66] width 91 height 10
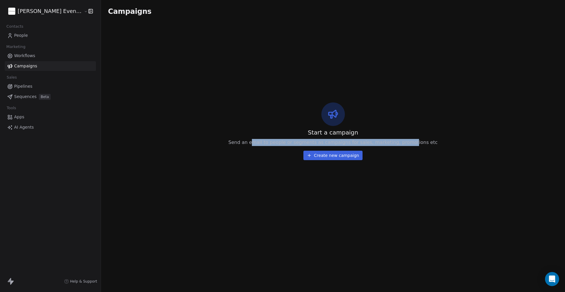
drag, startPoint x: 259, startPoint y: 142, endPoint x: 407, endPoint y: 144, distance: 148.1
click at [407, 144] on span "Send an email to people or segments as campaigns for sales, marketing, promotio…" at bounding box center [332, 142] width 209 height 7
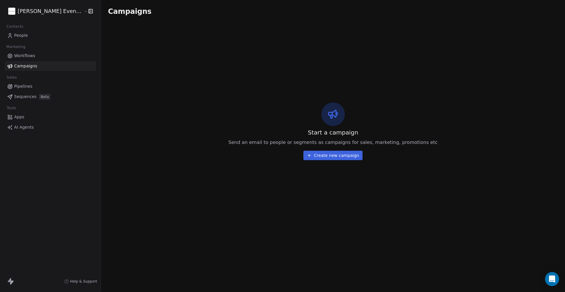
click at [410, 144] on span "Send an email to people or segments as campaigns for sales, marketing, promotio…" at bounding box center [332, 142] width 209 height 7
click at [35, 34] on link "People" at bounding box center [50, 36] width 91 height 10
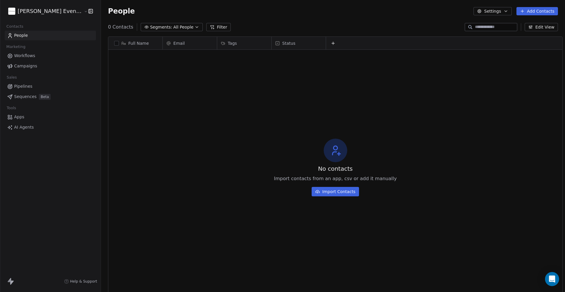
scroll to position [257, 469]
click at [70, 11] on html "Cindhy Camacho Event Planner Contacts People Marketing Workflows Campaigns Sale…" at bounding box center [282, 195] width 565 height 390
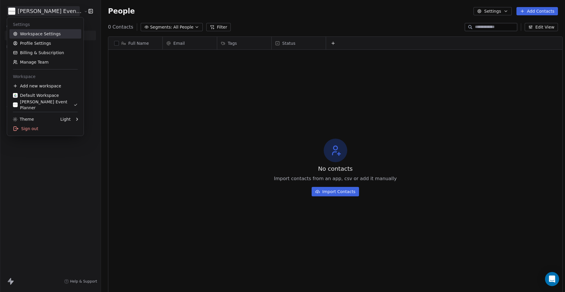
click at [50, 32] on link "Workspace Settings" at bounding box center [45, 33] width 72 height 9
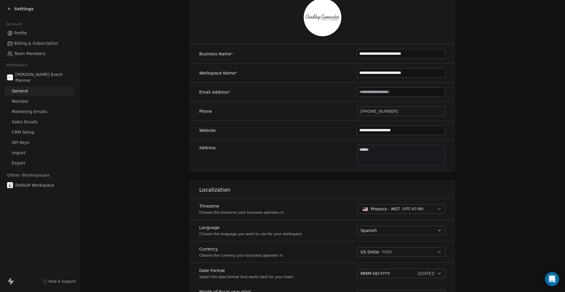
scroll to position [73, 0]
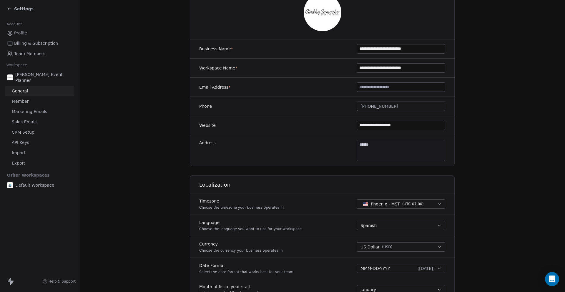
click at [21, 103] on span "Member" at bounding box center [20, 101] width 17 height 6
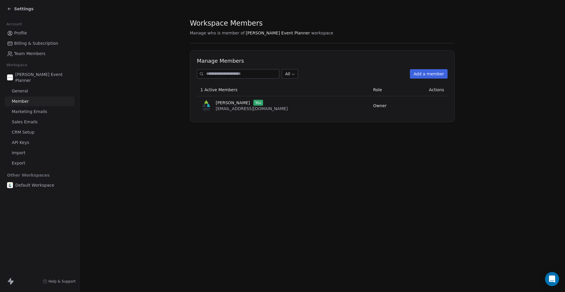
click at [31, 112] on span "Marketing Emails" at bounding box center [29, 112] width 35 height 6
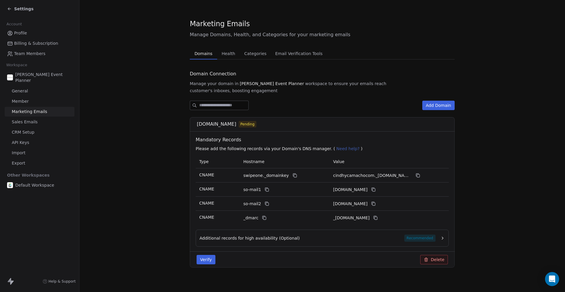
click at [34, 121] on span "Sales Emails" at bounding box center [25, 122] width 26 height 6
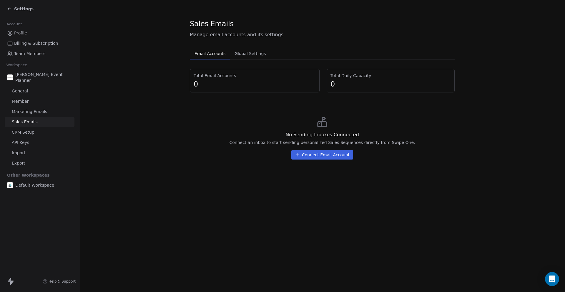
click at [39, 130] on link "CRM Setup" at bounding box center [40, 132] width 70 height 10
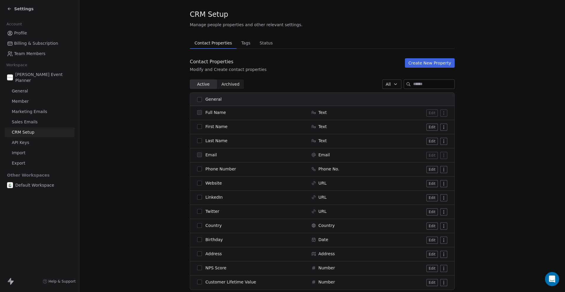
scroll to position [9, 0]
click at [9, 10] on icon at bounding box center [9, 8] width 5 height 5
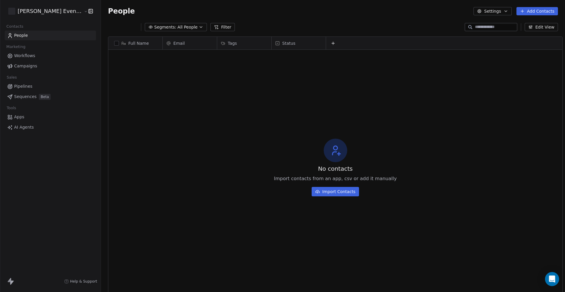
scroll to position [257, 469]
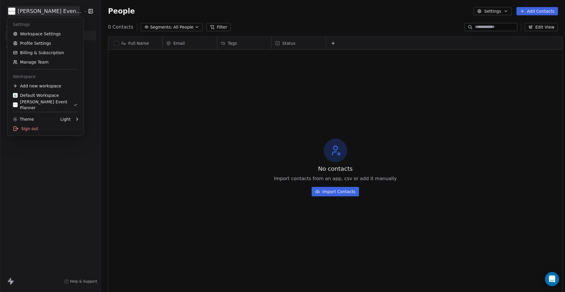
click at [74, 13] on html "Cindhy Camacho Event Planner Contacts People Marketing Workflows Campaigns Sale…" at bounding box center [282, 195] width 565 height 390
drag, startPoint x: 30, startPoint y: 126, endPoint x: 94, endPoint y: 122, distance: 64.6
click at [30, 126] on div "Sign out" at bounding box center [45, 128] width 72 height 9
